Goal: Transaction & Acquisition: Obtain resource

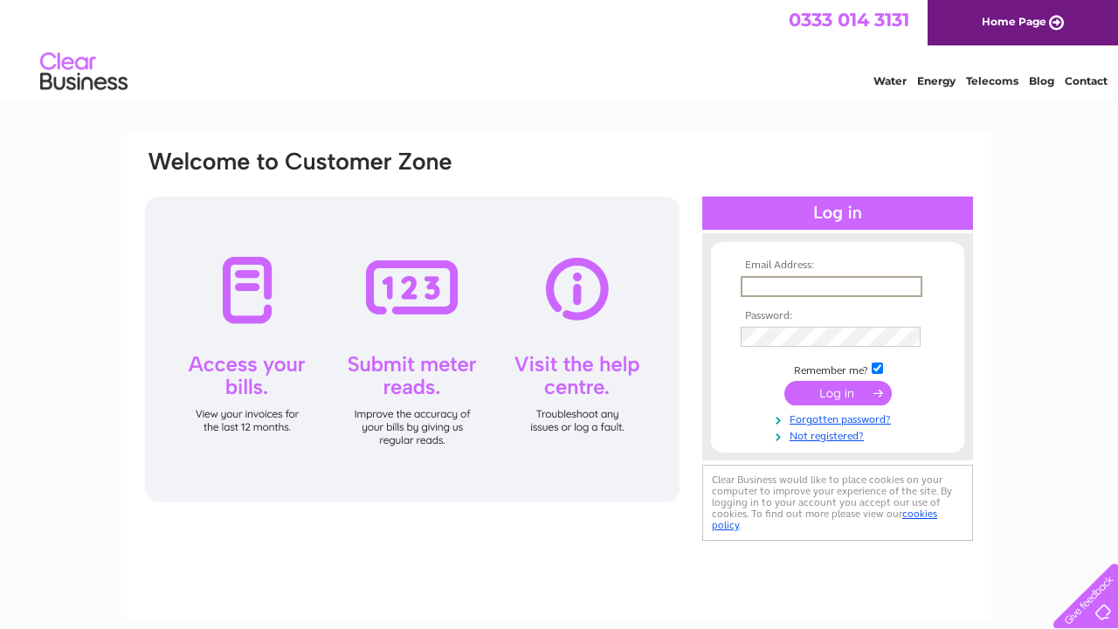
type input "tasty.bitez@hotmail.com"
click at [838, 391] on input "submit" at bounding box center [838, 393] width 107 height 24
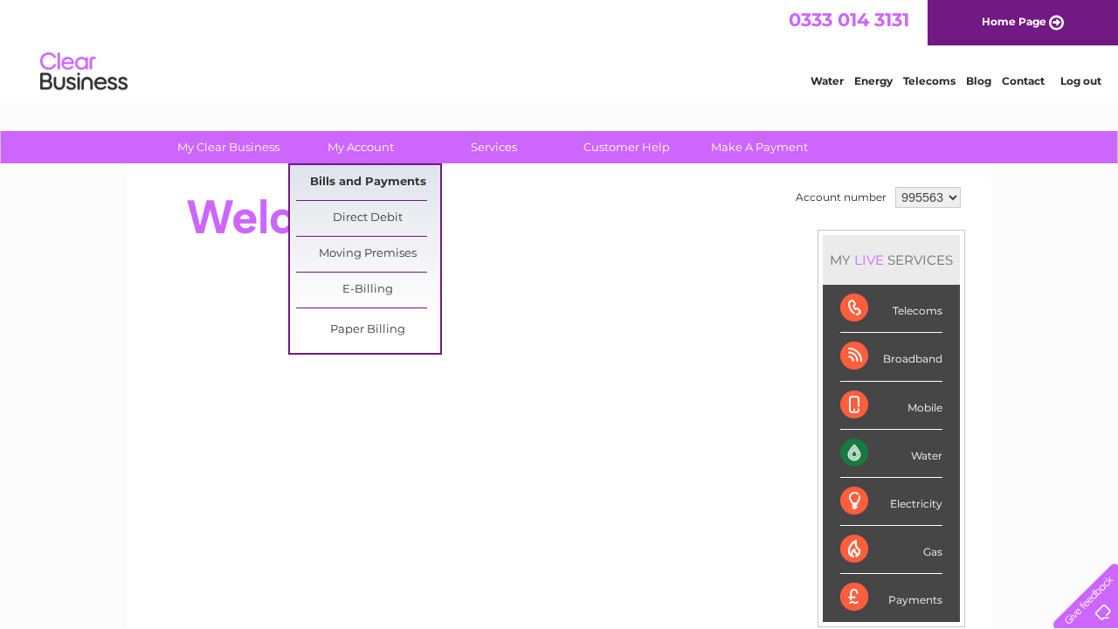
click at [366, 183] on link "Bills and Payments" at bounding box center [368, 182] width 144 height 35
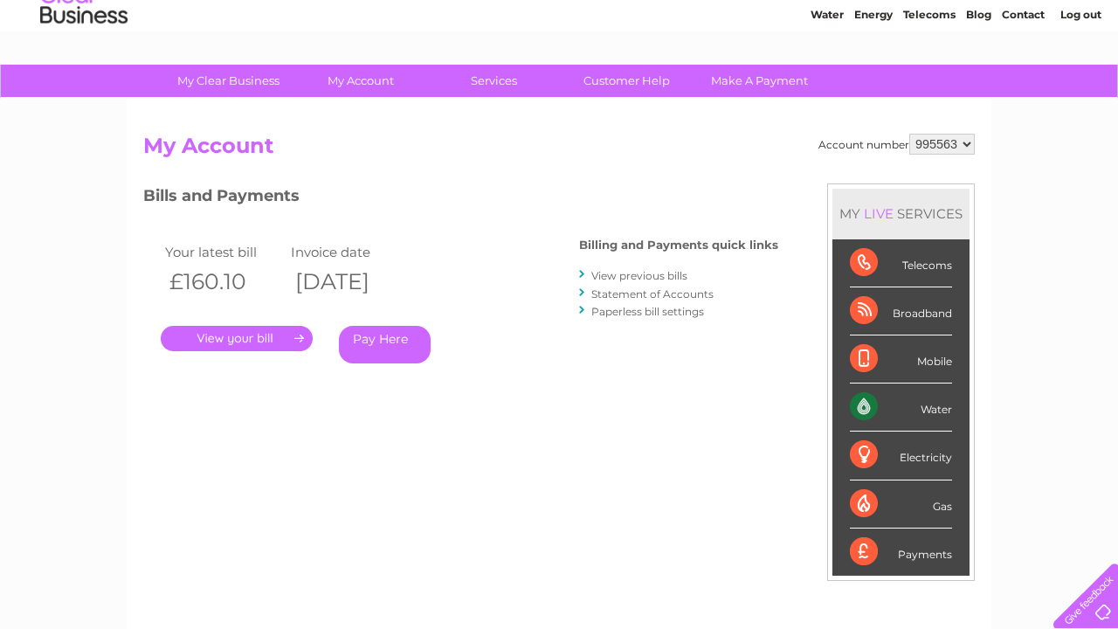
scroll to position [69, 0]
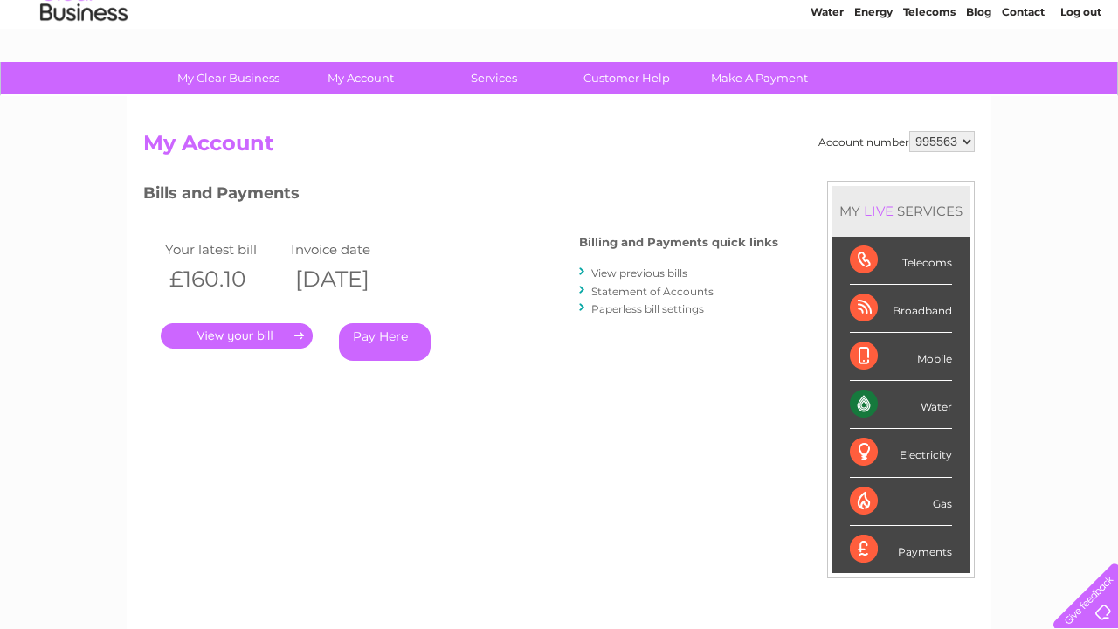
click at [610, 273] on link "View previous bills" at bounding box center [639, 272] width 96 height 13
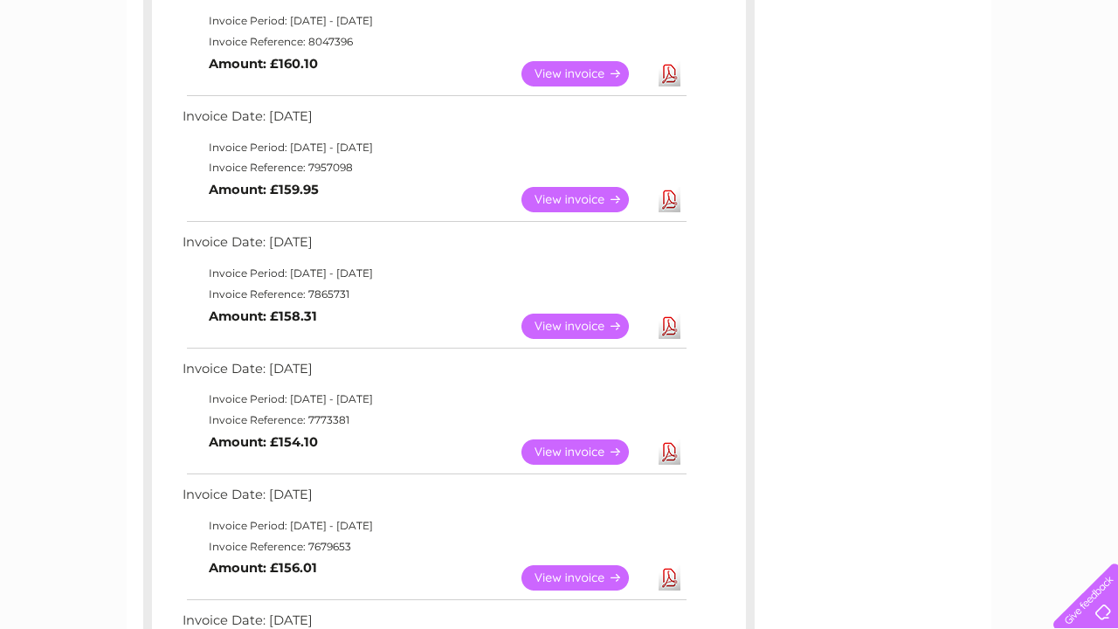
scroll to position [349, 0]
click at [673, 441] on link "Download" at bounding box center [670, 452] width 22 height 25
click at [673, 317] on link "Download" at bounding box center [670, 327] width 22 height 25
click at [672, 200] on link "Download" at bounding box center [670, 200] width 22 height 25
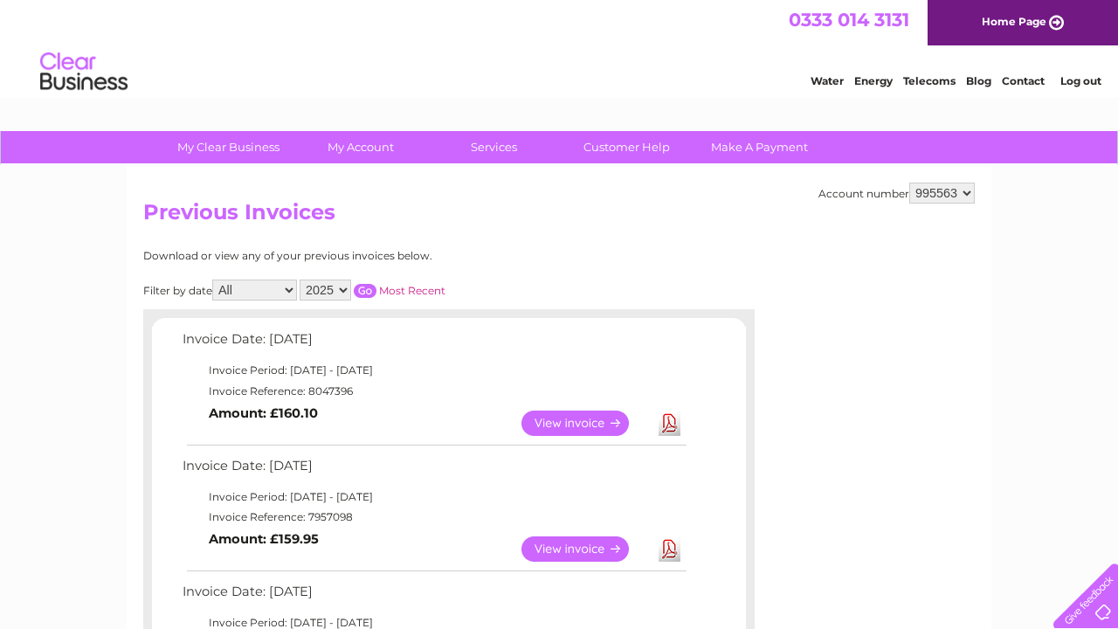
scroll to position [2, 0]
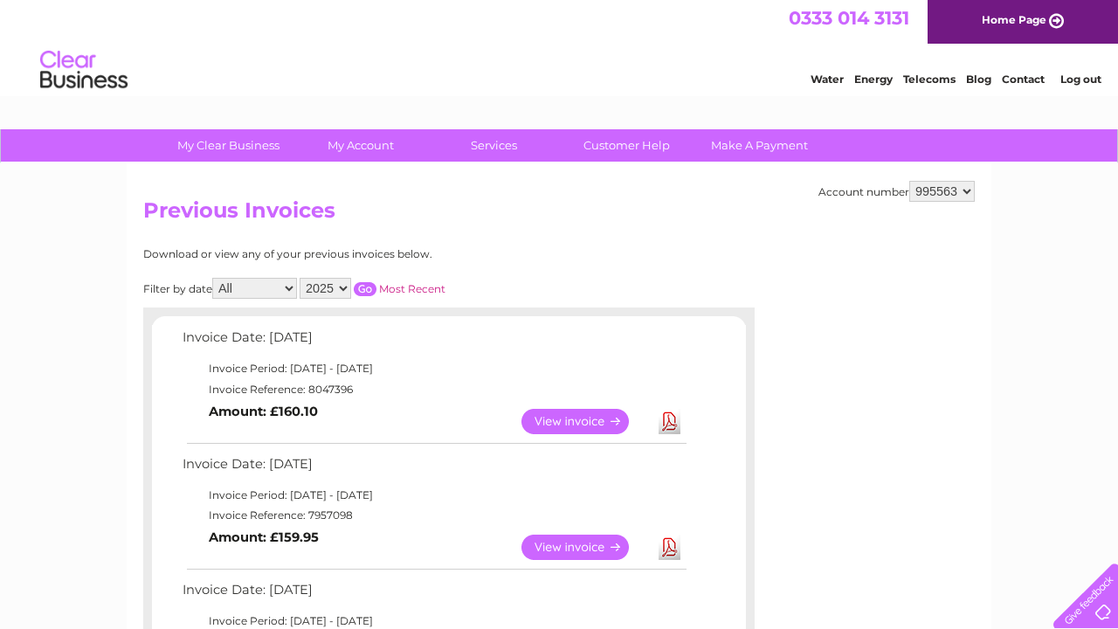
click at [579, 254] on div "Download or view any of your previous invoices below." at bounding box center [372, 254] width 459 height 12
